Goal: Task Accomplishment & Management: Complete application form

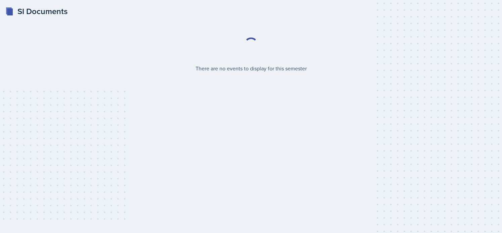
select select "2bed604d-1099-4043-b1bc-2365e8740244"
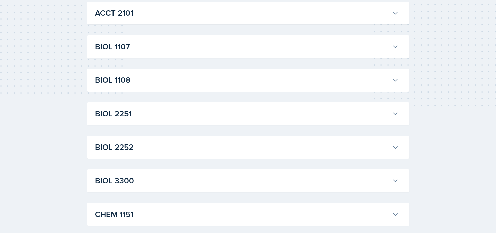
scroll to position [126, 0]
click at [169, 87] on button "BIOL 1108" at bounding box center [247, 80] width 306 height 15
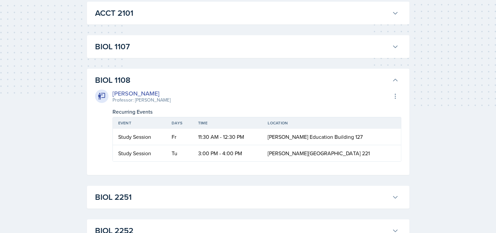
scroll to position [107, 0]
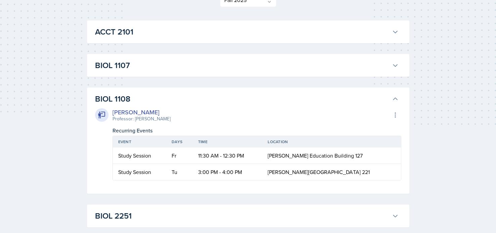
click at [136, 73] on button "BIOL 1107" at bounding box center [247, 65] width 306 height 15
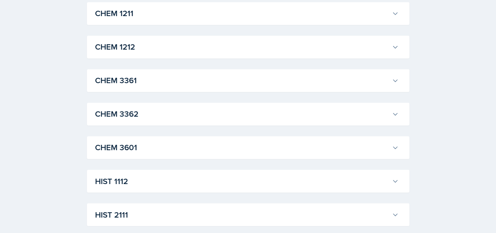
scroll to position [1081, 0]
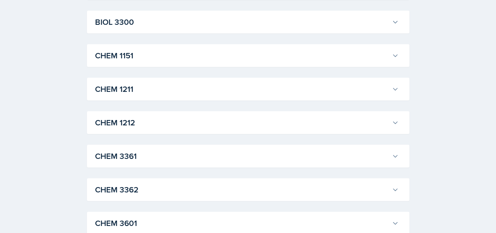
scroll to position [0, 38]
drag, startPoint x: 188, startPoint y: 118, endPoint x: 422, endPoint y: 141, distance: 234.7
copy table "Event Days Time Location Study Session Tu 6:00 PM - 7:00 PM https://teams.micro…"
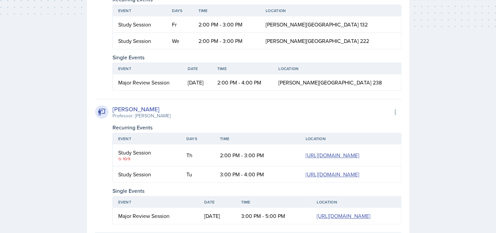
scroll to position [0, 0]
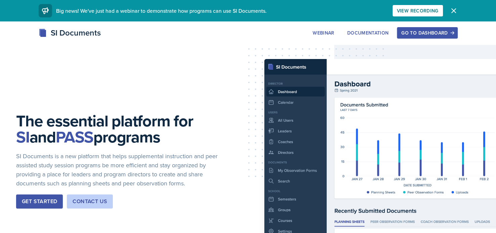
click at [414, 29] on button "Go to Dashboard" at bounding box center [427, 32] width 60 height 11
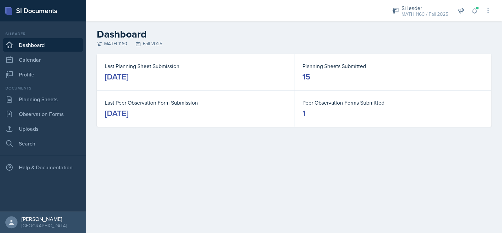
click at [478, 12] on button at bounding box center [474, 11] width 12 height 12
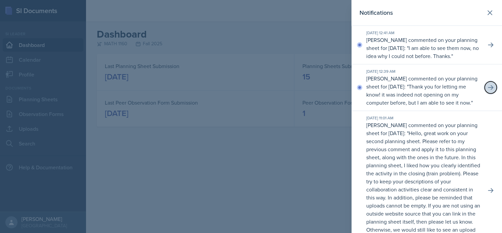
click at [484, 94] on button at bounding box center [490, 88] width 12 height 12
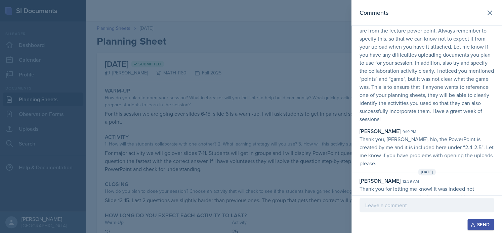
scroll to position [78, 0]
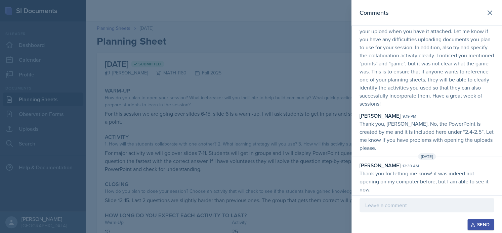
click at [485, 14] on icon at bounding box center [489, 13] width 8 height 8
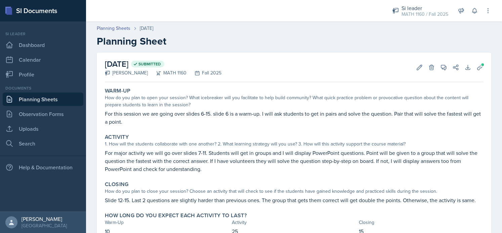
click at [473, 8] on icon at bounding box center [474, 10] width 4 height 5
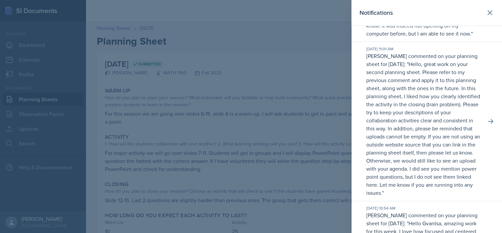
scroll to position [0, 0]
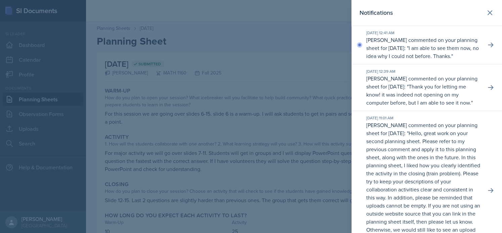
click at [441, 60] on p "Dandre Williamson commented on your planning sheet for October 9, 2025: " I am …" at bounding box center [423, 48] width 114 height 24
click at [443, 59] on p "I am able to see them now, no idea why I could not before. Thanks." at bounding box center [422, 51] width 112 height 15
click at [487, 46] on icon at bounding box center [490, 45] width 7 height 7
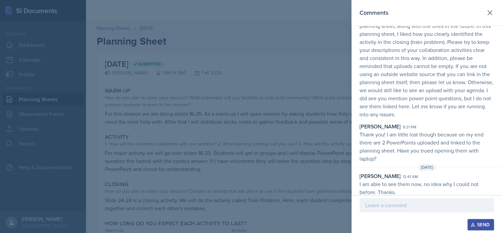
scroll to position [46, 0]
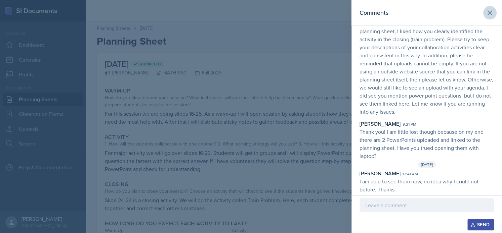
click at [483, 7] on button at bounding box center [489, 12] width 13 height 13
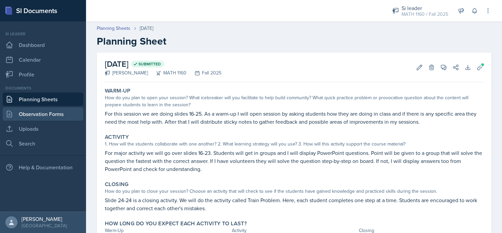
click at [35, 113] on link "Observation Forms" at bounding box center [43, 113] width 81 height 13
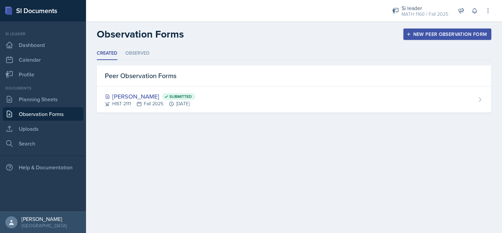
click at [411, 38] on button "New Peer Observation Form" at bounding box center [447, 34] width 88 height 11
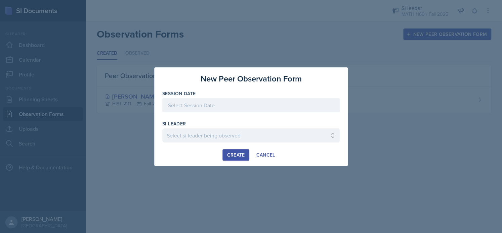
click at [219, 108] on div at bounding box center [250, 105] width 177 height 14
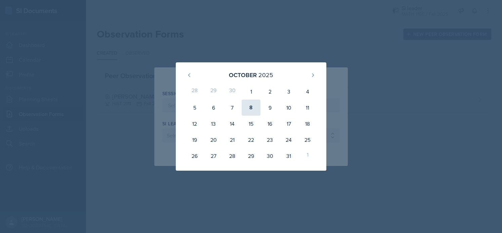
click at [252, 110] on div "8" at bounding box center [250, 108] width 19 height 16
type input "October 8th, 2025"
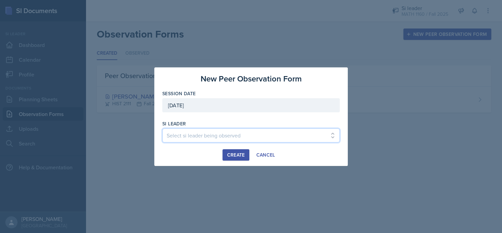
click at [212, 137] on select "Select si leader being observed Rayann Afani / PSYC 2500 / The Phantoms of The …" at bounding box center [250, 136] width 177 height 14
select select "6f544dd4-da18-4e3e-adb6-55e9affde9ef"
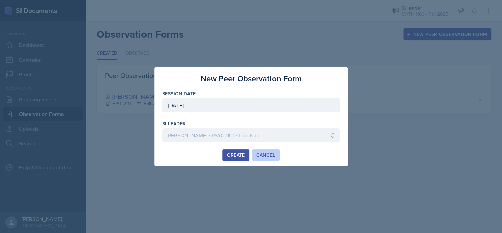
click at [270, 153] on div "Cancel" at bounding box center [265, 154] width 19 height 5
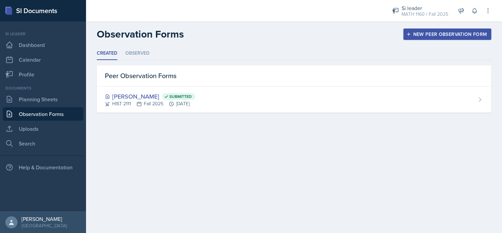
click at [440, 33] on div "New Peer Observation Form" at bounding box center [446, 34] width 79 height 5
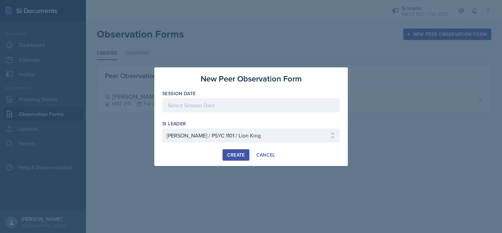
click at [236, 106] on div at bounding box center [250, 105] width 177 height 14
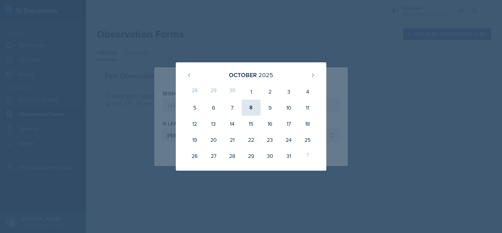
click at [251, 108] on div "8" at bounding box center [250, 108] width 19 height 16
type input "October 8th, 2025"
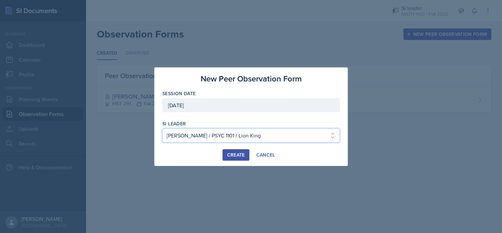
click at [217, 135] on select "Select si leader being observed Rayann Afani / PSYC 2500 / The Phantoms of The …" at bounding box center [250, 136] width 177 height 14
select select "f276bd1f-fcef-4500-9a49-19f8a1c3d0fd"
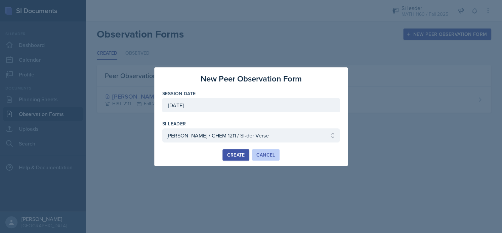
click at [271, 154] on div "Cancel" at bounding box center [265, 154] width 19 height 5
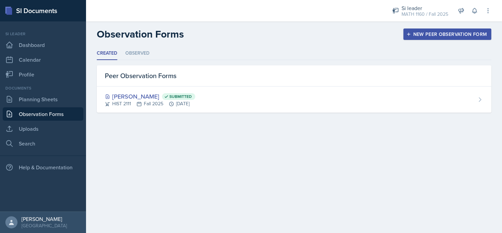
click at [451, 35] on div "New Peer Observation Form" at bounding box center [446, 34] width 79 height 5
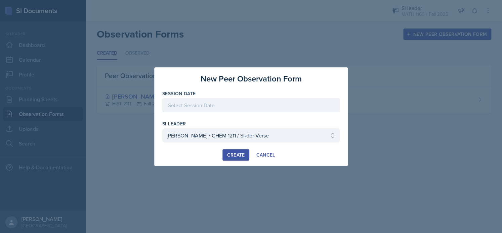
click at [241, 112] on div at bounding box center [250, 105] width 177 height 14
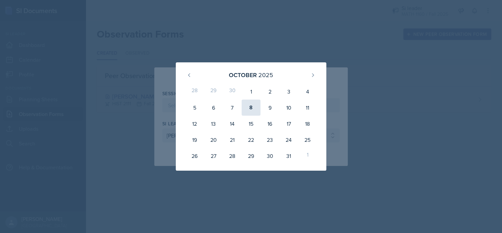
click at [250, 108] on div "8" at bounding box center [250, 108] width 19 height 16
type input "October 8th, 2025"
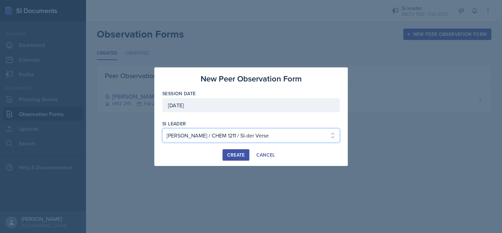
click at [233, 134] on select "Select si leader being observed Rayann Afani / PSYC 2500 / The Phantoms of The …" at bounding box center [250, 136] width 177 height 14
select select "b841880c-b944-45fc-9be1-6485bdf93aa5"
click at [162, 129] on select "Select si leader being observed Rayann Afani / PSYC 2500 / The Phantoms of The …" at bounding box center [250, 136] width 177 height 14
click at [231, 135] on select "Select si leader being observed Rayann Afani / PSYC 2500 / The Phantoms of The …" at bounding box center [250, 136] width 177 height 14
click at [128, 142] on div at bounding box center [251, 116] width 502 height 233
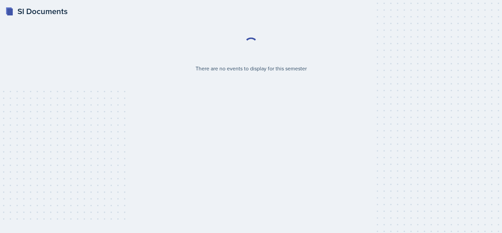
select select "2bed604d-1099-4043-b1bc-2365e8740244"
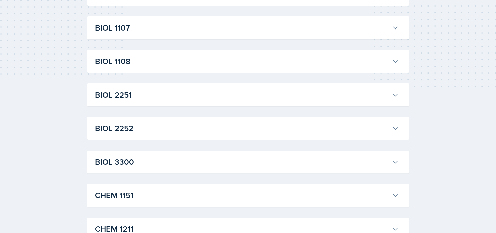
scroll to position [150, 0]
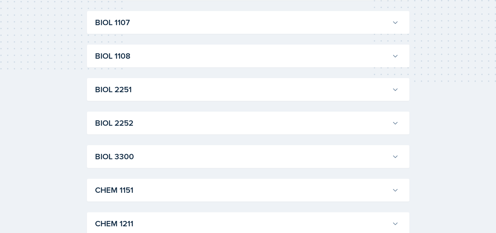
click at [121, 154] on h3 "BIOL 3300" at bounding box center [242, 157] width 294 height 12
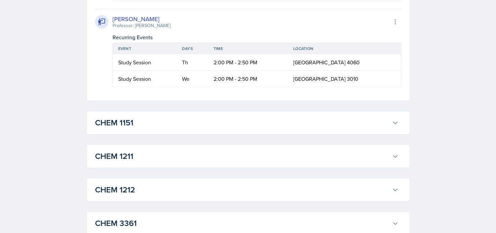
scroll to position [456, 0]
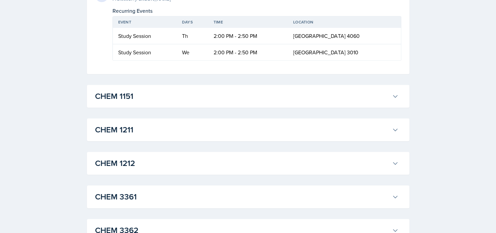
click at [137, 106] on div "CHEM 1151 Kristy Bennett Professor: Peter Henricks Export to Google Calendar Re…" at bounding box center [248, 96] width 322 height 23
click at [143, 100] on h3 "CHEM 1151" at bounding box center [242, 96] width 294 height 12
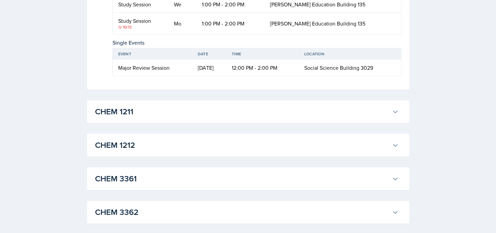
scroll to position [608, 0]
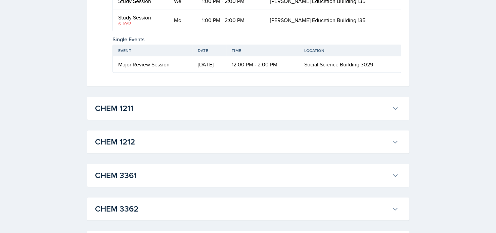
click at [156, 108] on h3 "CHEM 1211" at bounding box center [242, 108] width 294 height 12
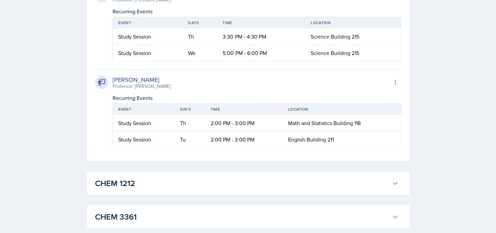
scroll to position [1731, 0]
